Goal: Transaction & Acquisition: Purchase product/service

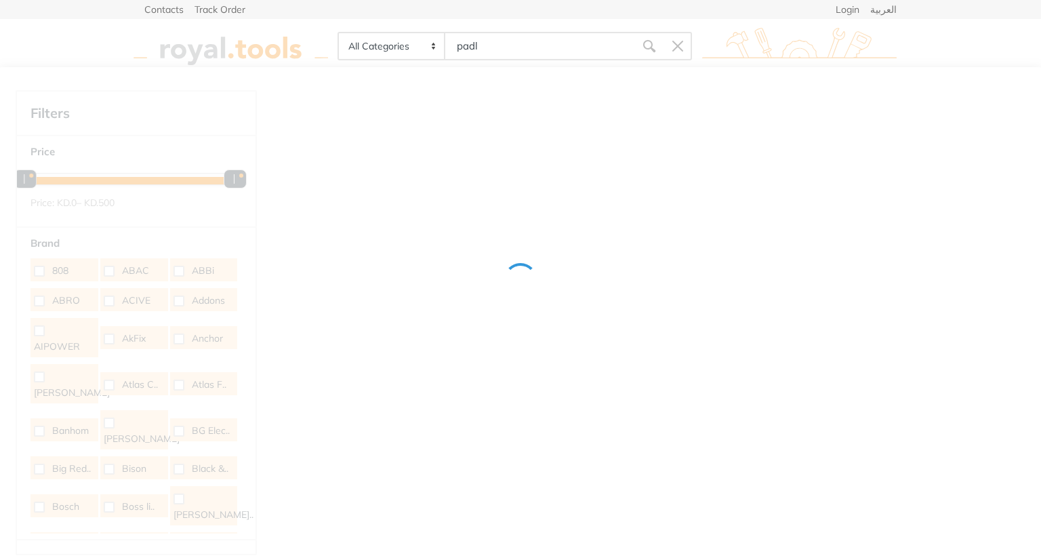
type input "padlo"
type input "c"
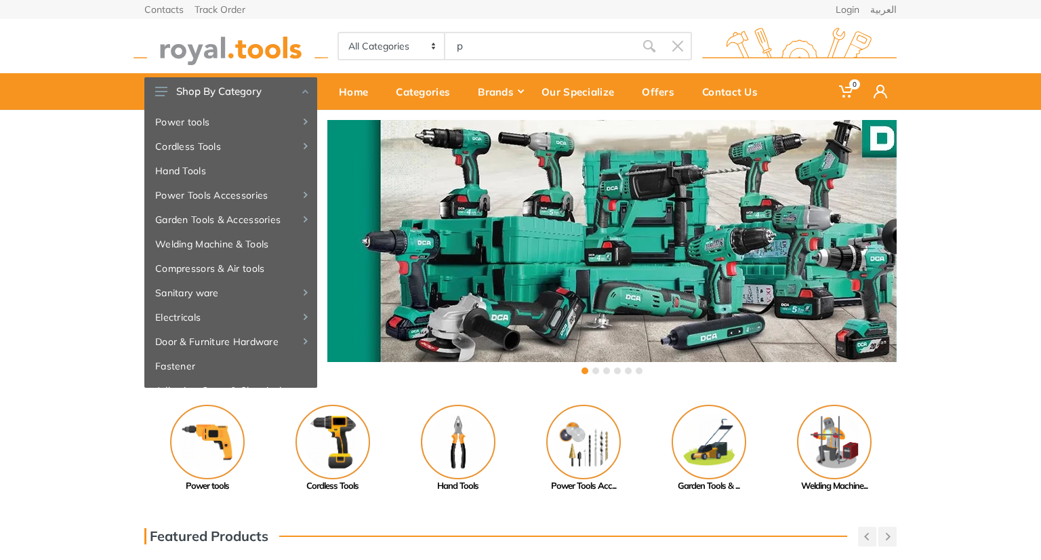
type input "pa"
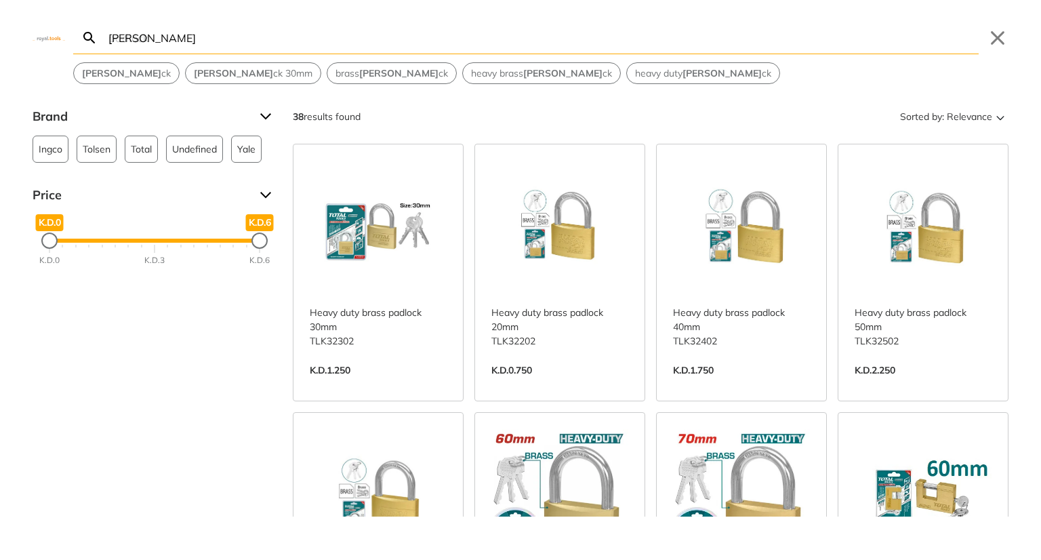
type input "d"
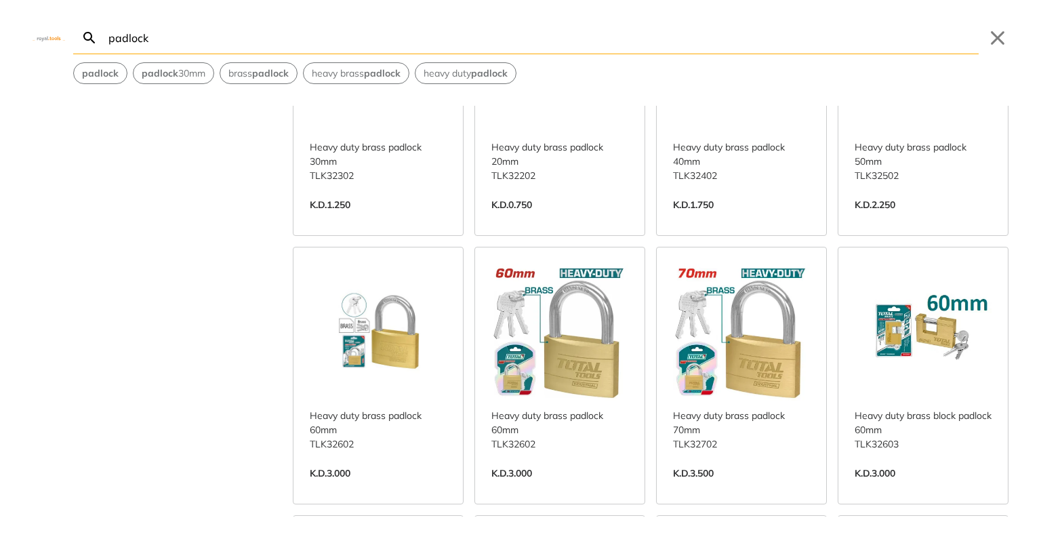
scroll to position [176, 0]
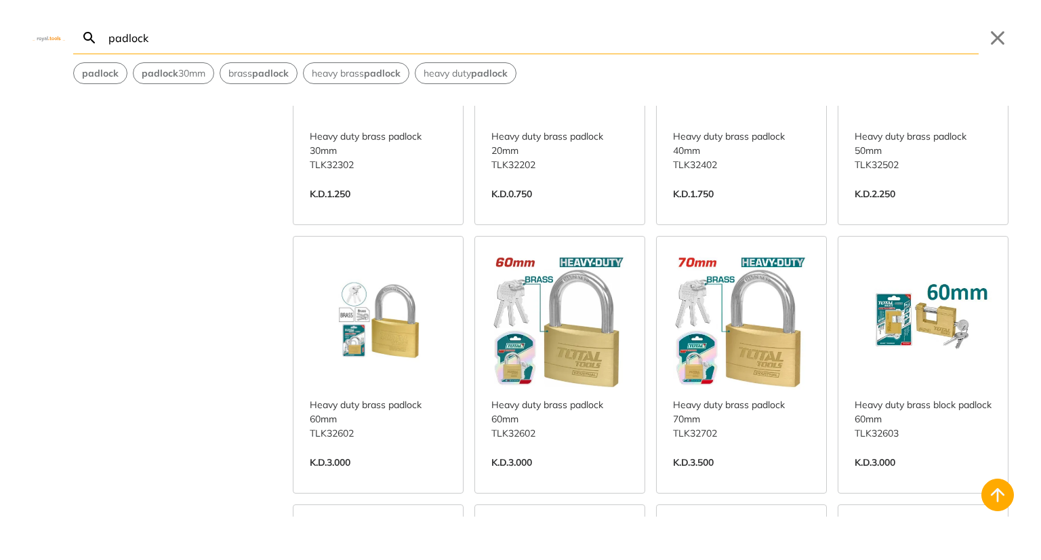
type input "padlock"
click at [360, 476] on link "View more →" at bounding box center [378, 476] width 137 height 0
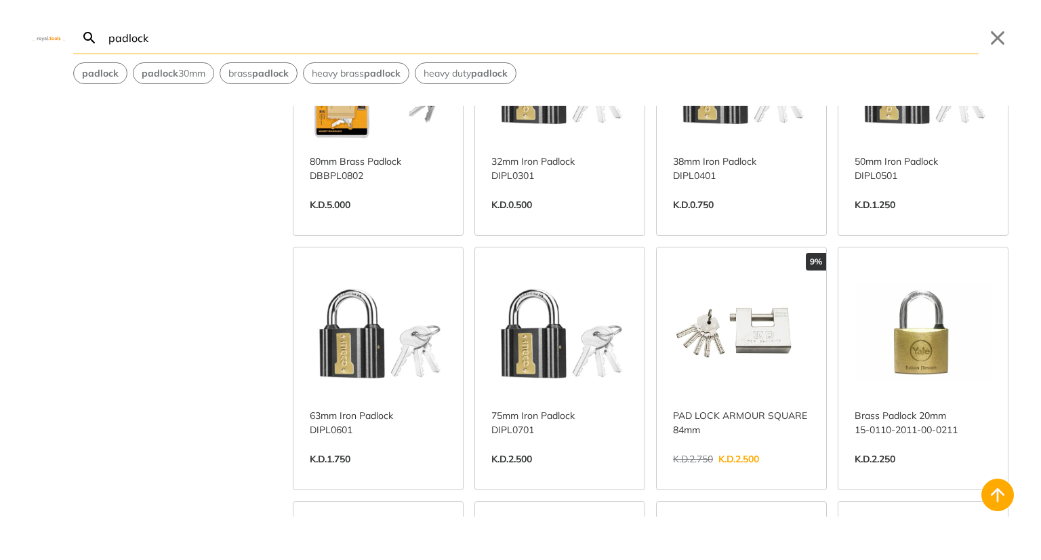
scroll to position [955, 0]
click at [398, 474] on link "View more →" at bounding box center [378, 474] width 137 height 0
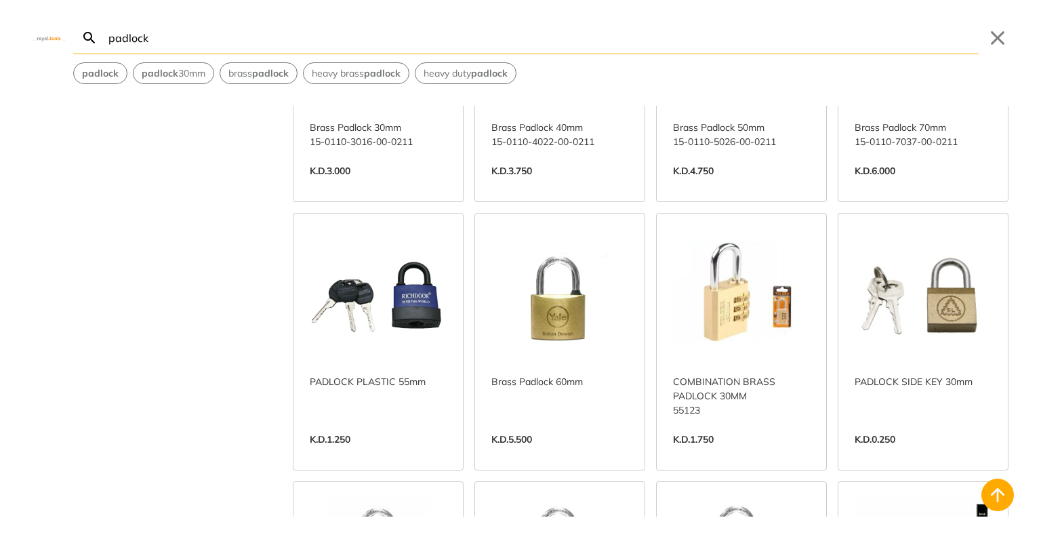
scroll to position [1294, 0]
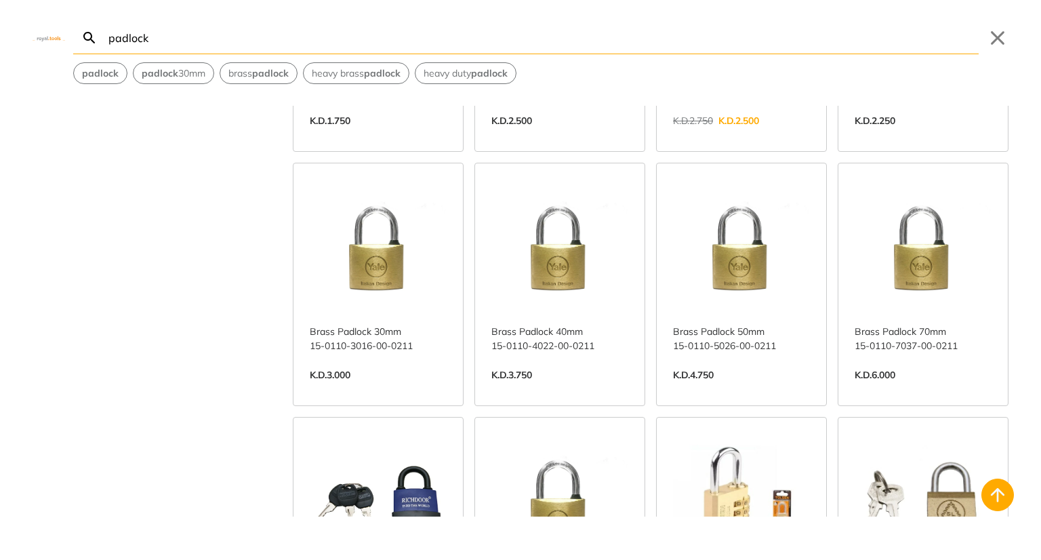
click at [895, 389] on link "View more →" at bounding box center [922, 389] width 137 height 0
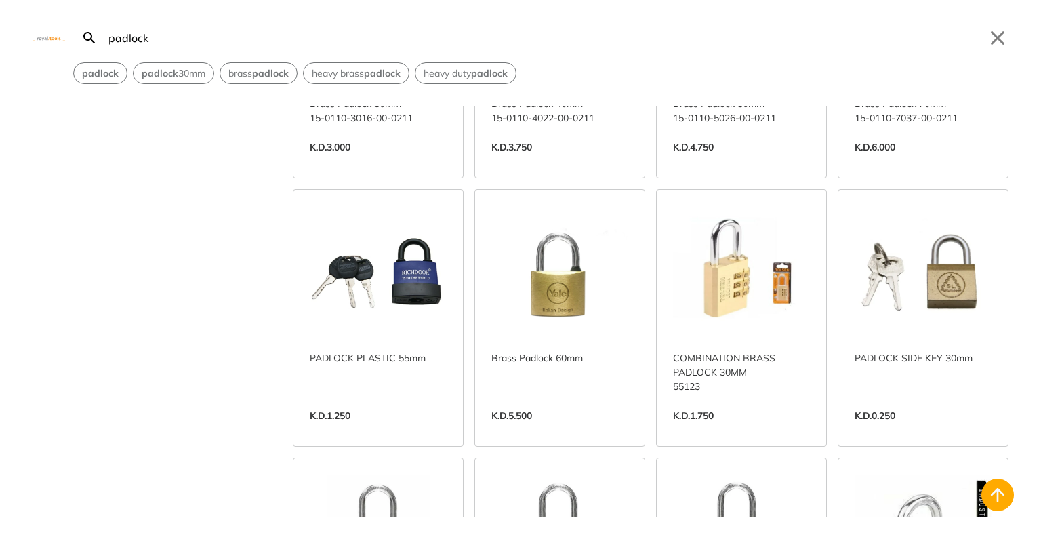
scroll to position [1523, 0]
click at [541, 428] on link "View more →" at bounding box center [559, 428] width 137 height 0
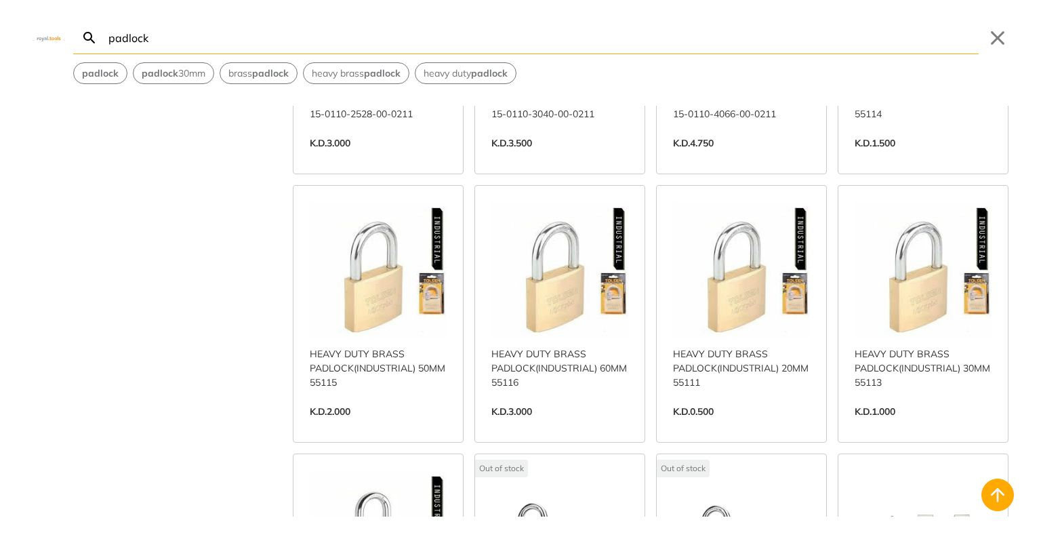
scroll to position [2070, 0]
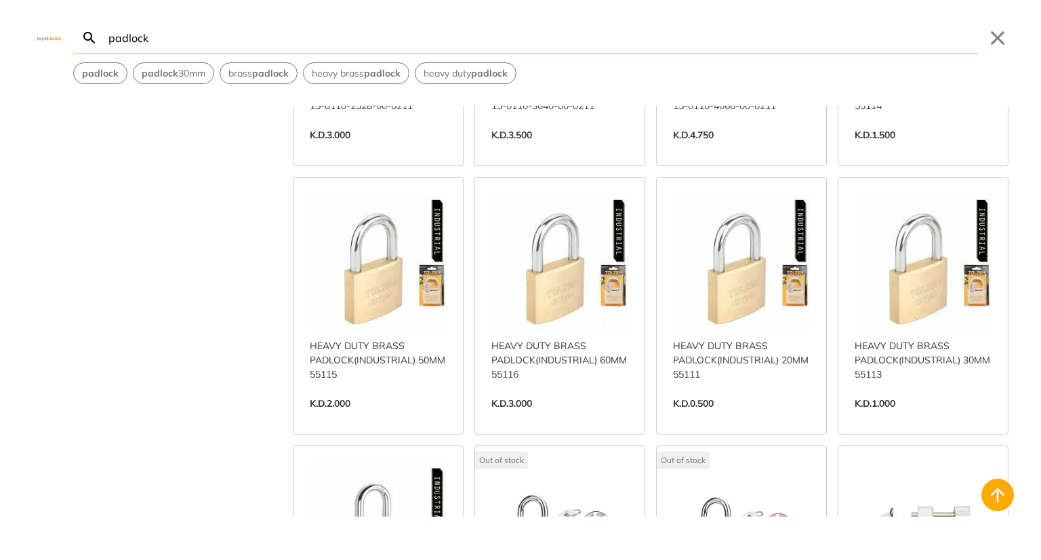
click at [524, 417] on link "View more →" at bounding box center [559, 417] width 137 height 0
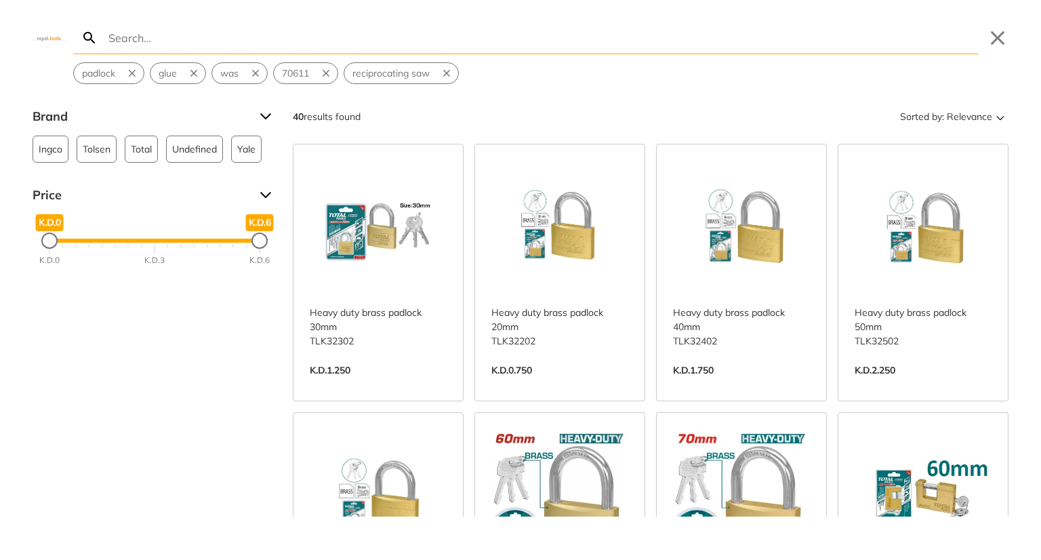
click at [596, 93] on div "Our Specialize" at bounding box center [582, 91] width 100 height 28
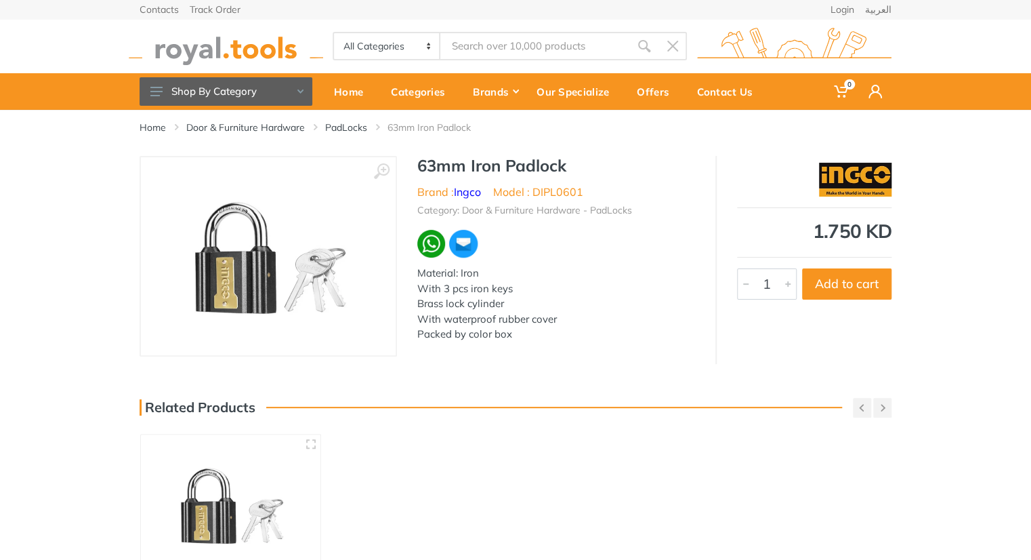
click at [721, 372] on div "Home Door & Furniture Hardware PadLocks 63mm Iron Padlock 1" at bounding box center [515, 424] width 1031 height 629
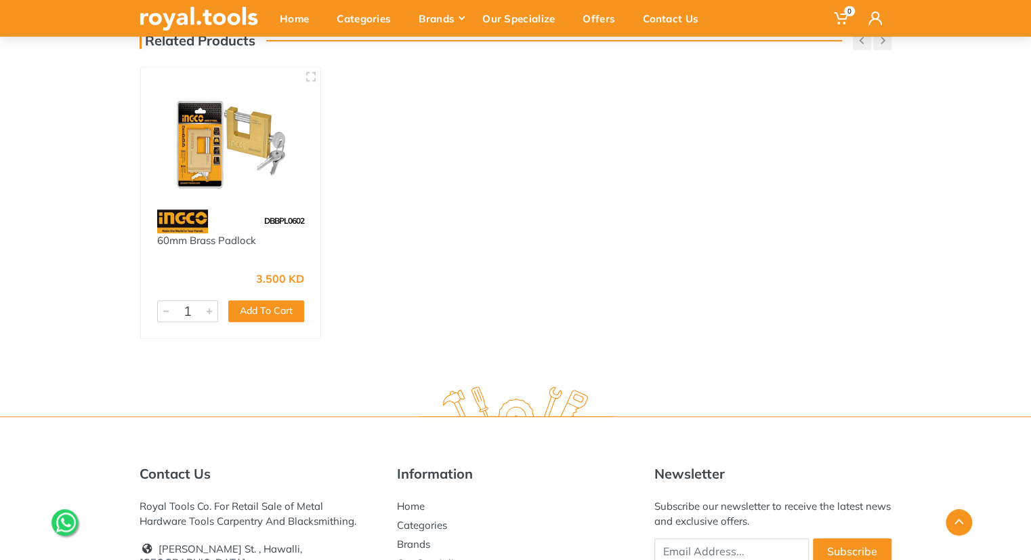
scroll to position [383, 0]
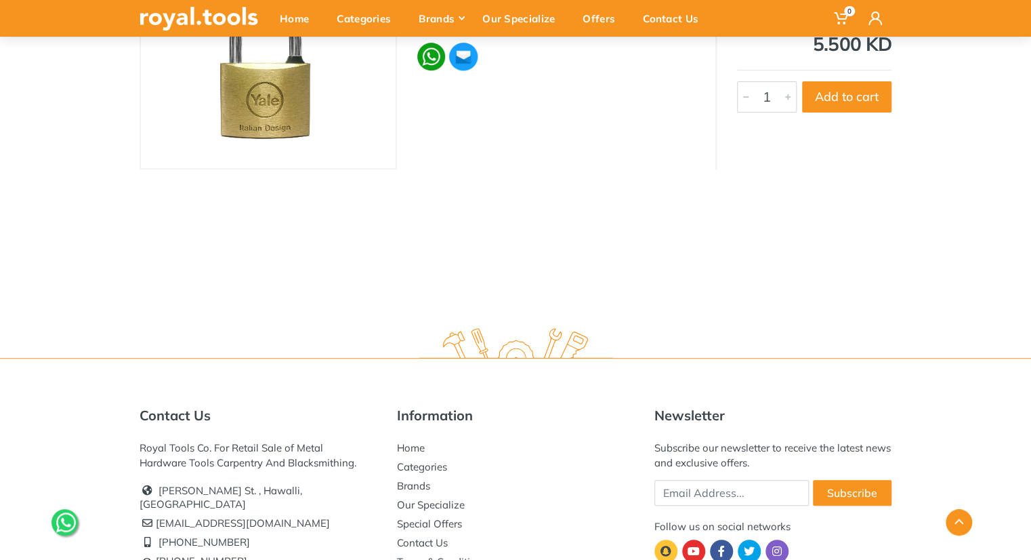
scroll to position [238, 0]
